Goal: Task Accomplishment & Management: Manage account settings

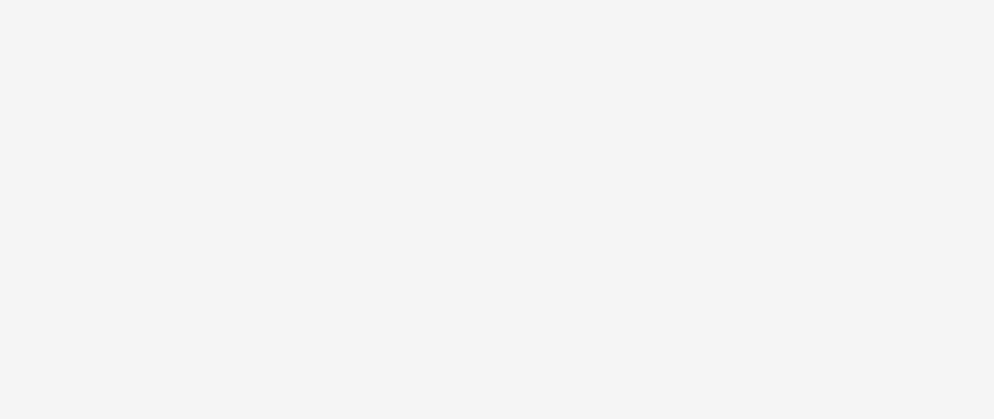
click at [650, 41] on div at bounding box center [497, 209] width 994 height 419
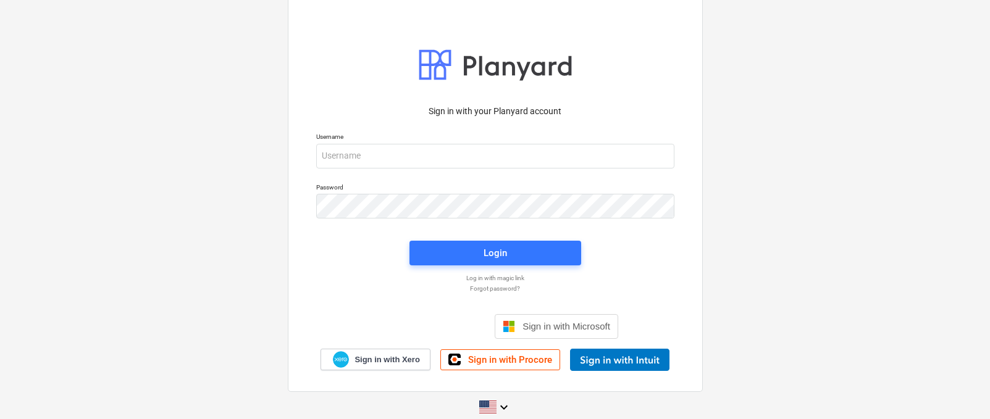
click at [401, 176] on div "Password" at bounding box center [495, 201] width 373 height 50
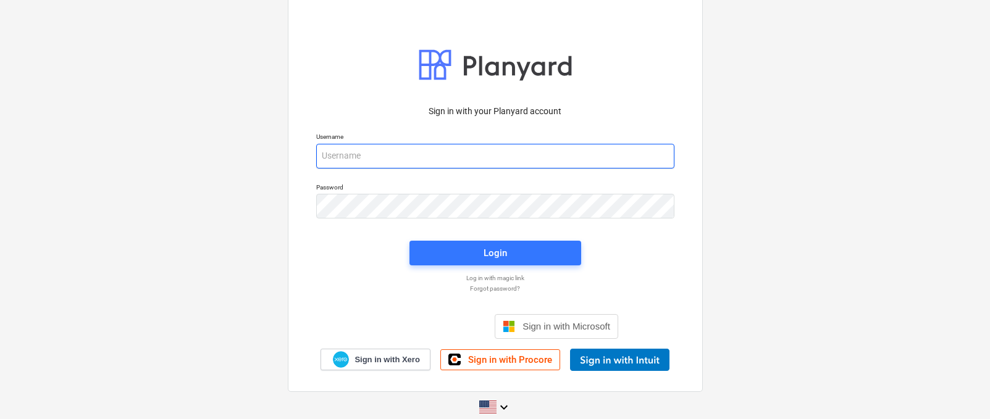
click at [401, 154] on input "email" at bounding box center [495, 156] width 358 height 25
type input "carl@planyard.com"
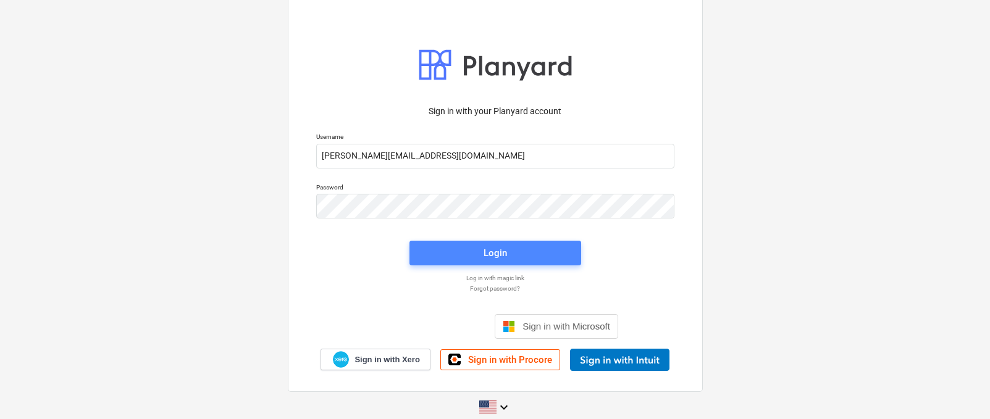
click at [440, 249] on span "Login" at bounding box center [495, 253] width 142 height 16
